Goal: Task Accomplishment & Management: Use online tool/utility

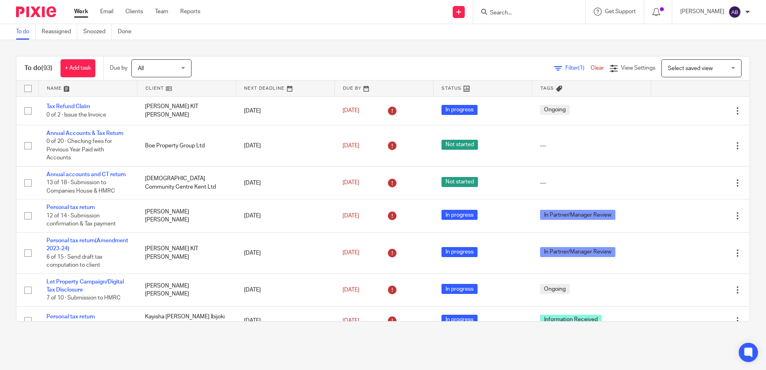
click at [525, 8] on form at bounding box center [531, 12] width 85 height 10
click at [532, 10] on input "Search" at bounding box center [525, 13] width 72 height 7
type input "c"
type input "vicinity lo"
click at [539, 41] on link at bounding box center [554, 34] width 135 height 18
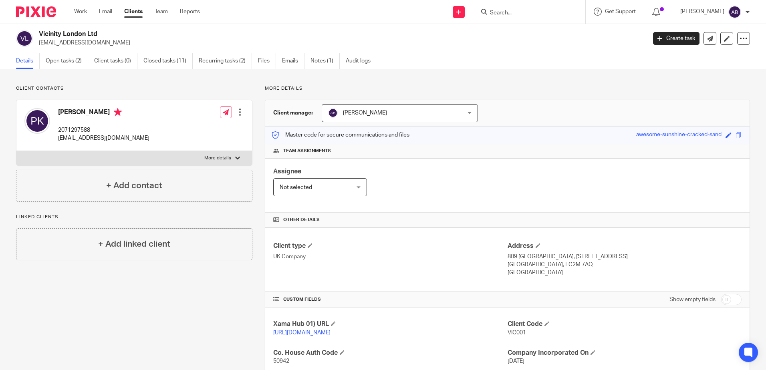
click at [527, 13] on input "Search" at bounding box center [525, 13] width 72 height 7
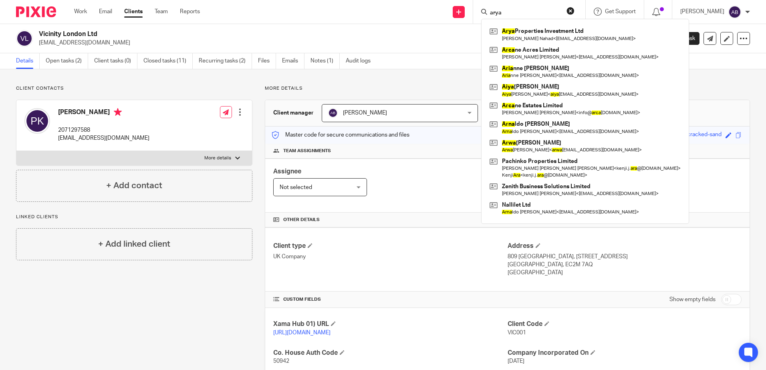
type input "arya"
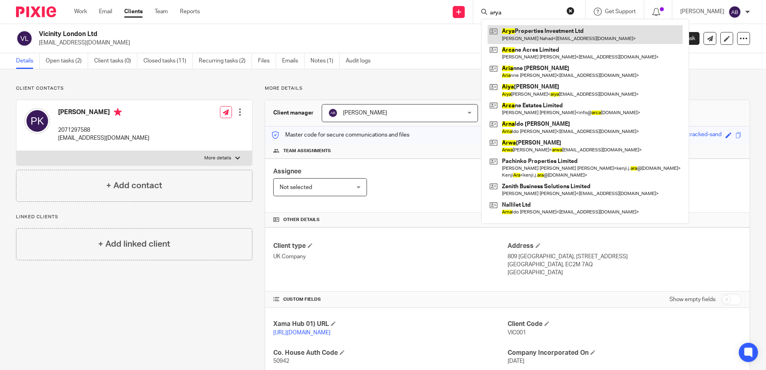
click at [556, 27] on link at bounding box center [584, 34] width 195 height 18
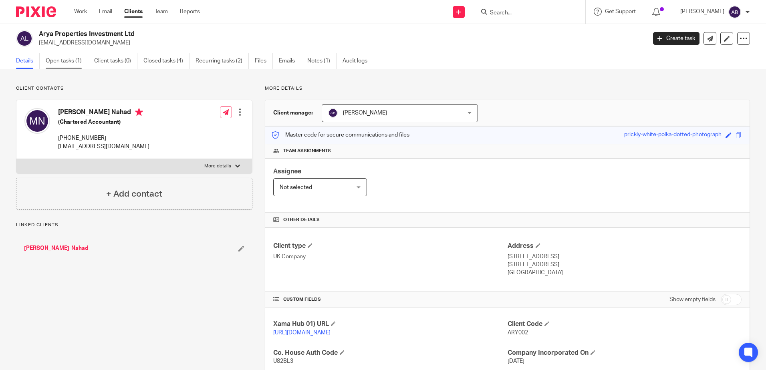
click at [58, 56] on link "Open tasks (1)" at bounding box center [67, 61] width 42 height 16
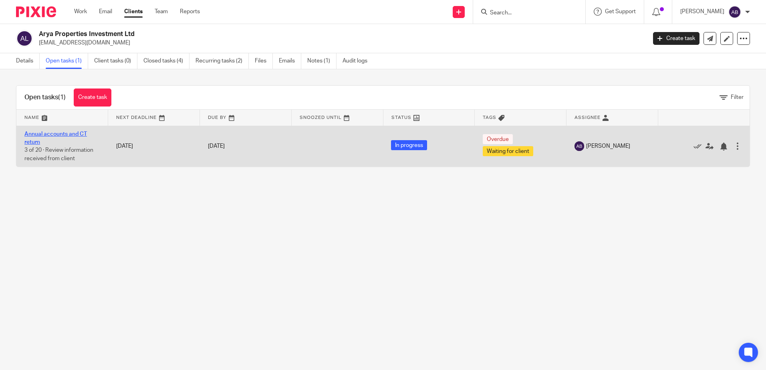
click at [34, 134] on link "Annual accounts and CT return" at bounding box center [55, 138] width 62 height 14
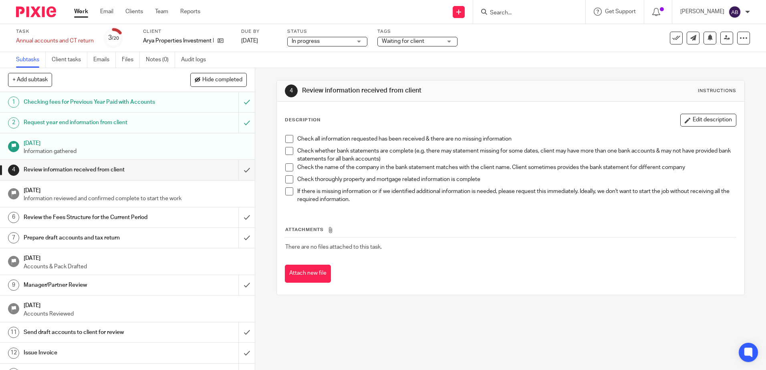
click at [76, 127] on h1 "Request year end information from client" at bounding box center [93, 123] width 138 height 12
click at [54, 148] on p "Information gathered" at bounding box center [135, 151] width 223 height 8
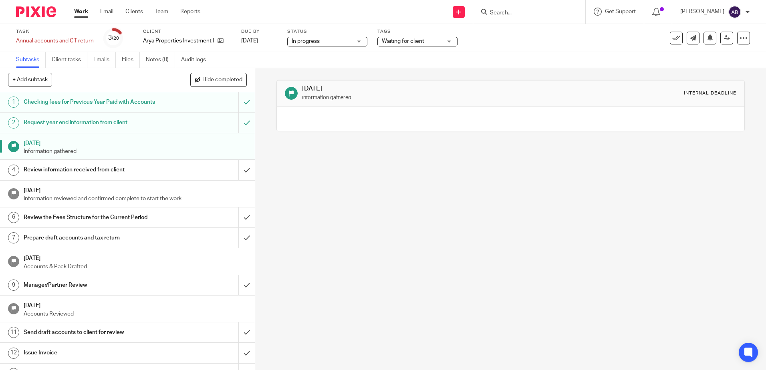
click at [43, 102] on h1 "Checking fees for Previous Year Paid with Accounts" at bounding box center [93, 102] width 138 height 12
click at [43, 126] on h1 "Request year end information from client" at bounding box center [93, 123] width 138 height 12
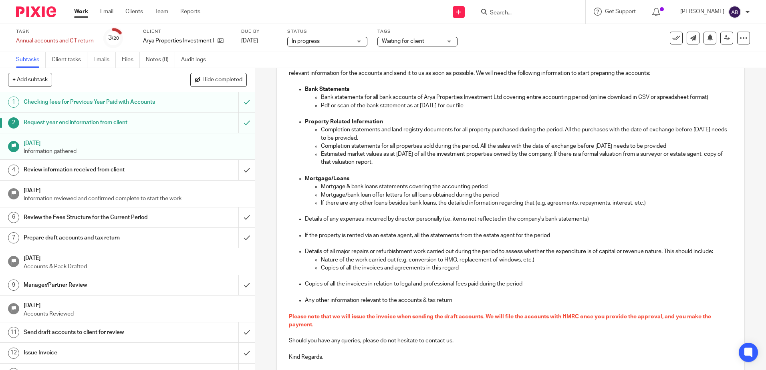
scroll to position [120, 0]
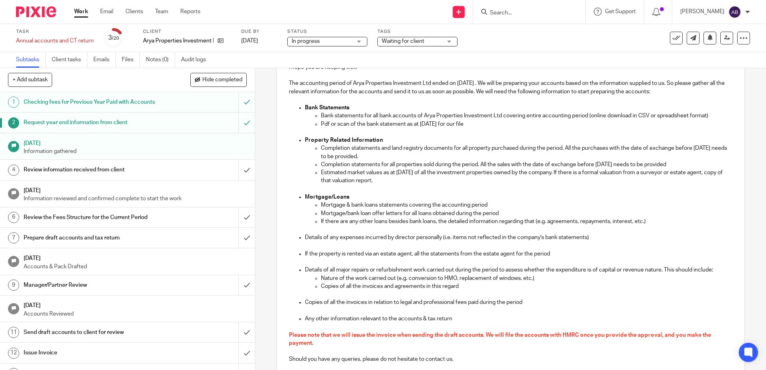
click at [528, 8] on form at bounding box center [531, 12] width 85 height 10
click at [18, 64] on link "Subtasks" at bounding box center [31, 60] width 30 height 16
click at [529, 9] on form at bounding box center [531, 12] width 85 height 10
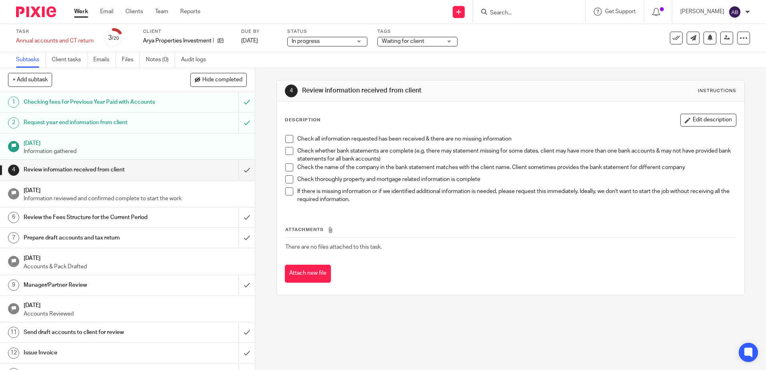
click at [525, 16] on input "Search" at bounding box center [525, 13] width 72 height 7
type input "boe"
click at [537, 30] on link at bounding box center [546, 34] width 119 height 18
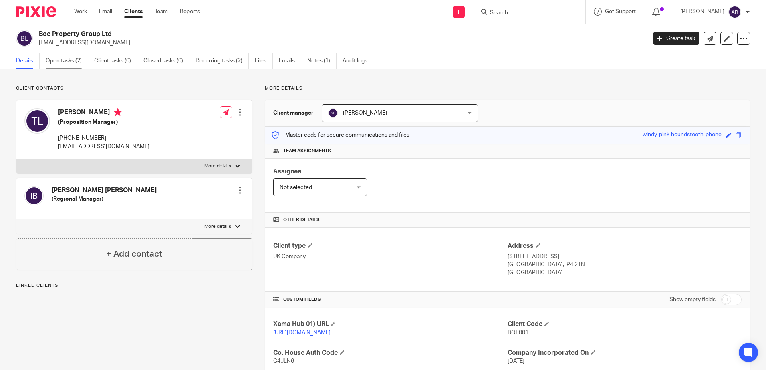
click at [69, 62] on link "Open tasks (2)" at bounding box center [67, 61] width 42 height 16
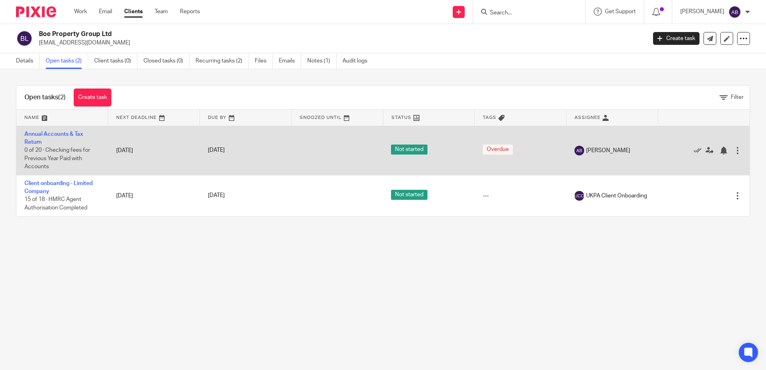
click at [35, 139] on td "Annual Accounts & Tax Return 0 of 20 · Checking fees for Previous Year Paid wit…" at bounding box center [62, 150] width 92 height 49
click at [36, 139] on link "Annual Accounts & Tax Return" at bounding box center [53, 138] width 58 height 14
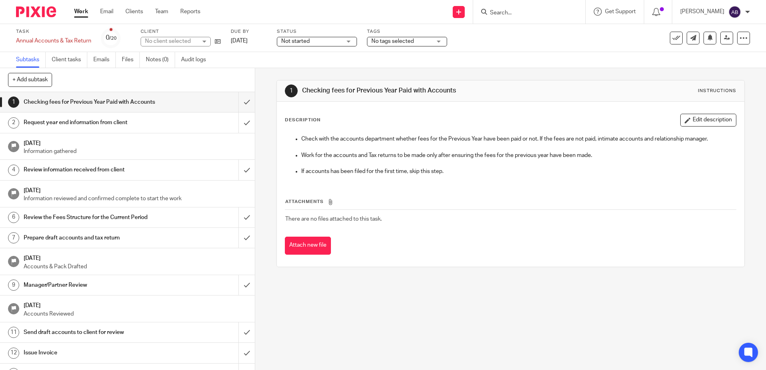
click at [115, 110] on link "1 Checking fees for Previous Year Paid with Accounts" at bounding box center [119, 102] width 238 height 20
click at [239, 102] on input "submit" at bounding box center [127, 102] width 255 height 20
click at [44, 121] on h1 "Request year end information from client" at bounding box center [93, 123] width 138 height 12
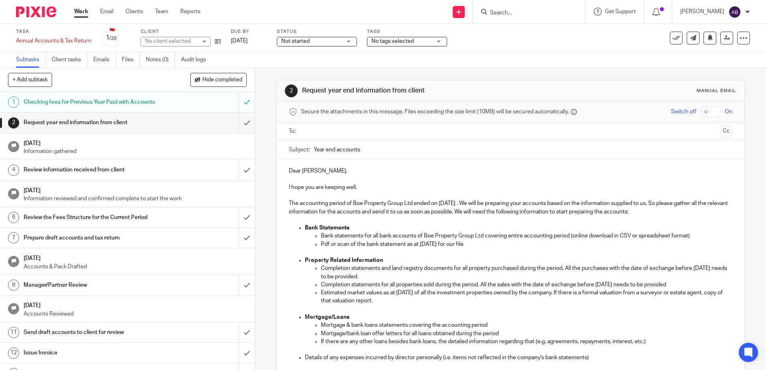
click at [64, 119] on h1 "Request year end information from client" at bounding box center [93, 123] width 138 height 12
click at [308, 129] on input "text" at bounding box center [510, 131] width 413 height 9
click at [331, 173] on p "Dear [PERSON_NAME]," at bounding box center [510, 173] width 443 height 8
click at [376, 187] on p "I hope you are keeping well." at bounding box center [510, 189] width 443 height 8
click at [484, 214] on p "The accounting period of Boe Property Group Ltd ended on [DATE] . We will be pr…" at bounding box center [510, 209] width 443 height 16
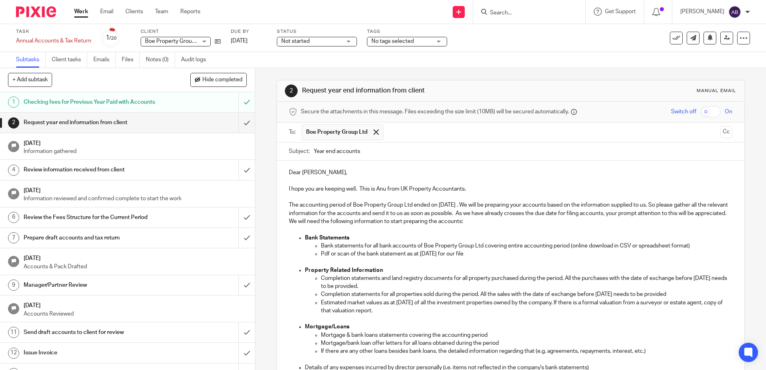
scroll to position [80, 0]
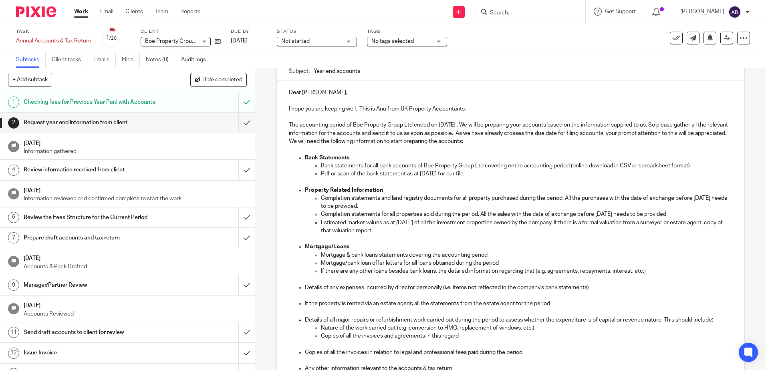
click at [328, 139] on p "The accounting period of Boe Property Group Ltd ended on [DATE] . We will be pr…" at bounding box center [510, 133] width 443 height 24
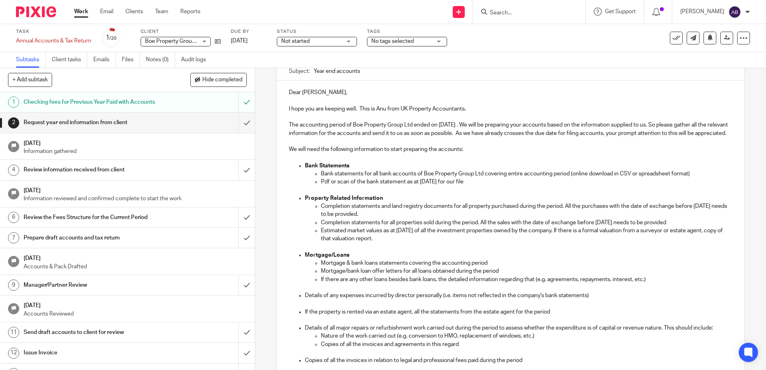
drag, startPoint x: 327, startPoint y: 139, endPoint x: 283, endPoint y: 121, distance: 47.8
click at [283, 121] on div "Dear [PERSON_NAME], I hope you are keeping well. This is Anu from UK Property A…" at bounding box center [510, 261] width 467 height 363
copy p "The accounting period of Boe Property Group Ltd ended on [DATE] . We will be pr…"
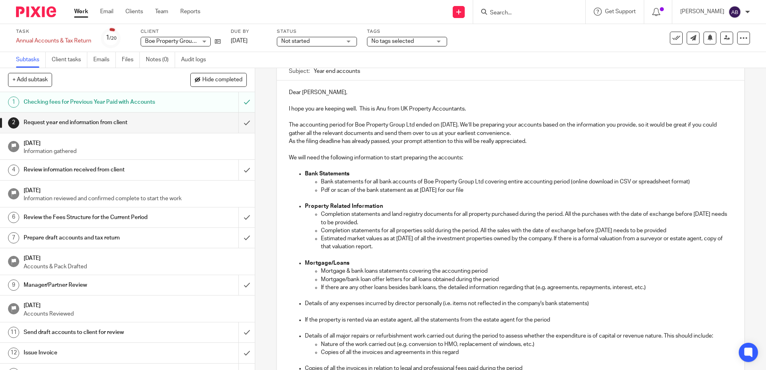
click at [545, 133] on p "The accounting period for Boe Property Group Ltd ended on [DATE]. We’ll be prep…" at bounding box center [510, 129] width 443 height 16
click at [546, 135] on p "The accounting period for Boe Property Group Ltd ended on [DATE]. We’ll be prep…" at bounding box center [510, 129] width 443 height 16
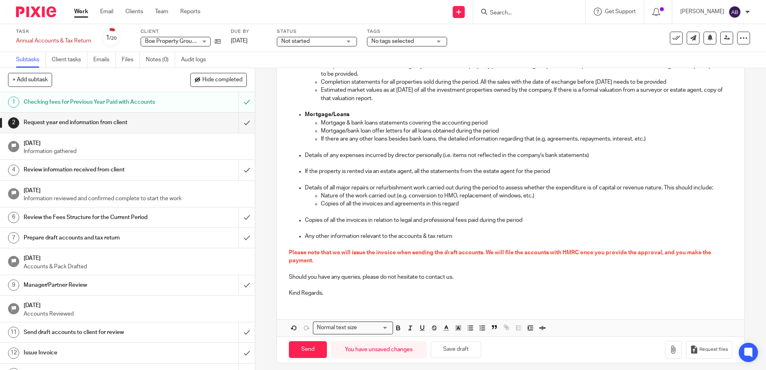
scroll to position [240, 0]
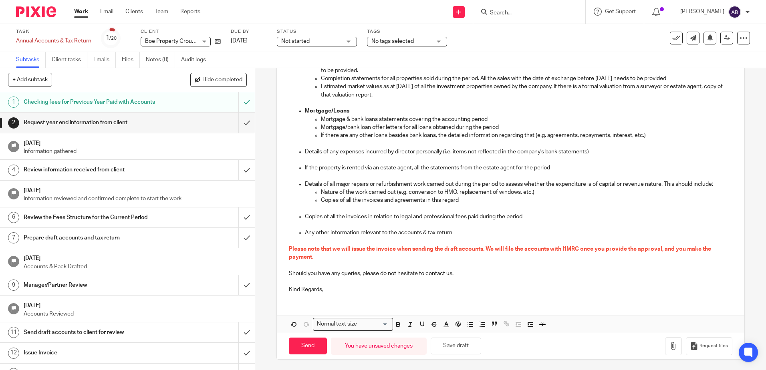
click at [297, 300] on div "Dear [PERSON_NAME], I hope you are keeping well. This is Anu from UK Property A…" at bounding box center [510, 126] width 467 height 412
click at [324, 291] on p "Kind Regards," at bounding box center [510, 290] width 443 height 8
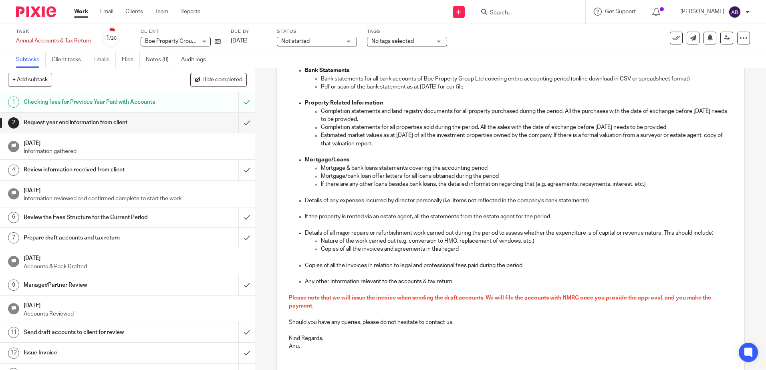
scroll to position [250, 0]
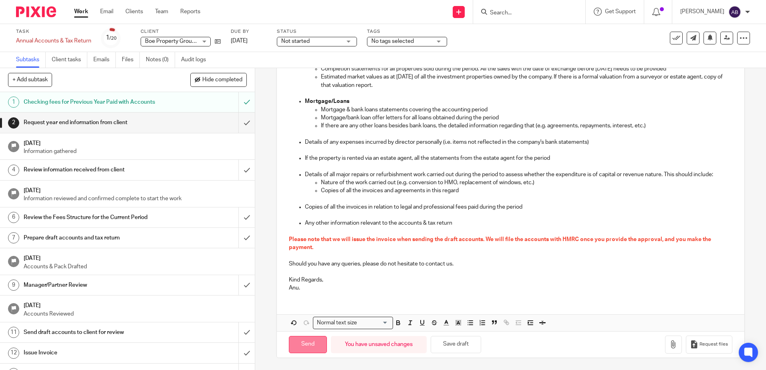
click at [311, 348] on input "Send" at bounding box center [308, 344] width 38 height 17
type input "Sent"
